Goal: Information Seeking & Learning: Learn about a topic

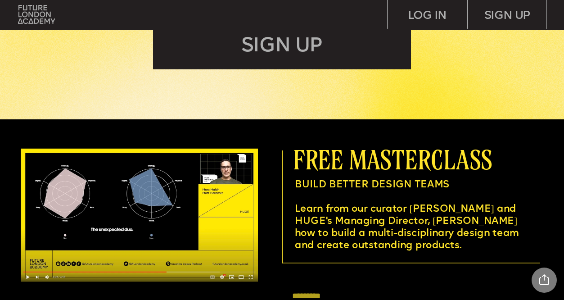
scroll to position [2055, 0]
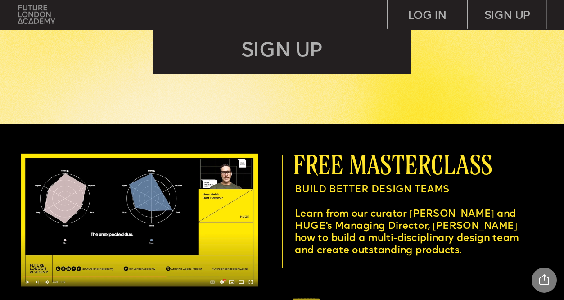
click at [36, 9] on img at bounding box center [36, 14] width 37 height 19
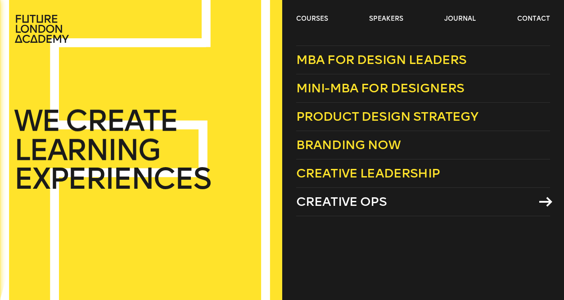
click at [337, 202] on span "Creative Ops" at bounding box center [341, 201] width 90 height 15
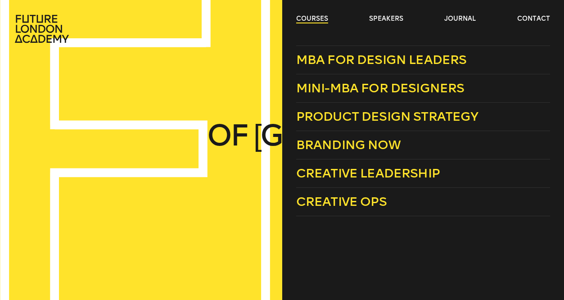
click at [312, 22] on link "courses" at bounding box center [312, 18] width 32 height 9
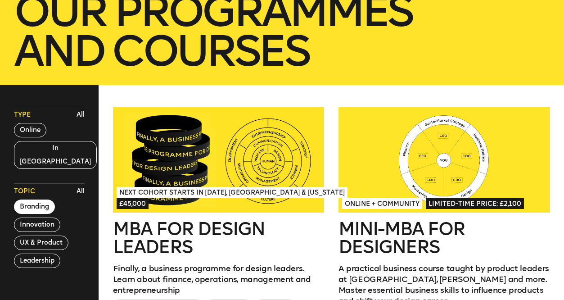
scroll to position [182, 0]
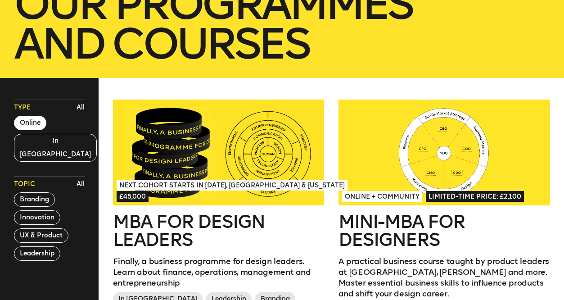
click at [33, 126] on button "Online" at bounding box center [30, 123] width 32 height 14
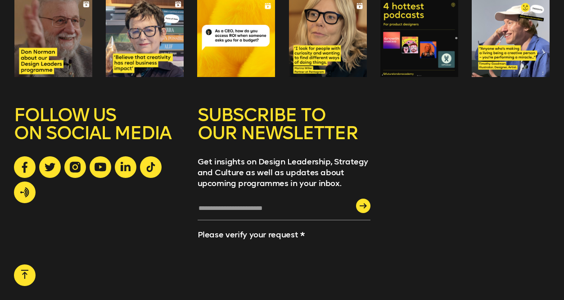
scroll to position [1068, 0]
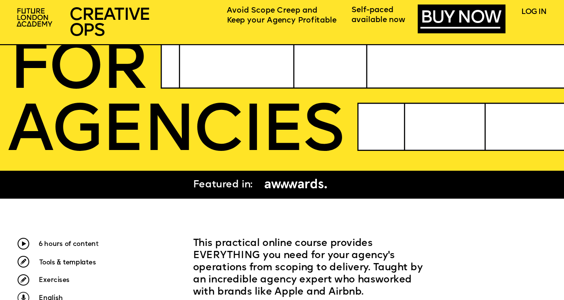
scroll to position [149, 0]
